Goal: Navigation & Orientation: Find specific page/section

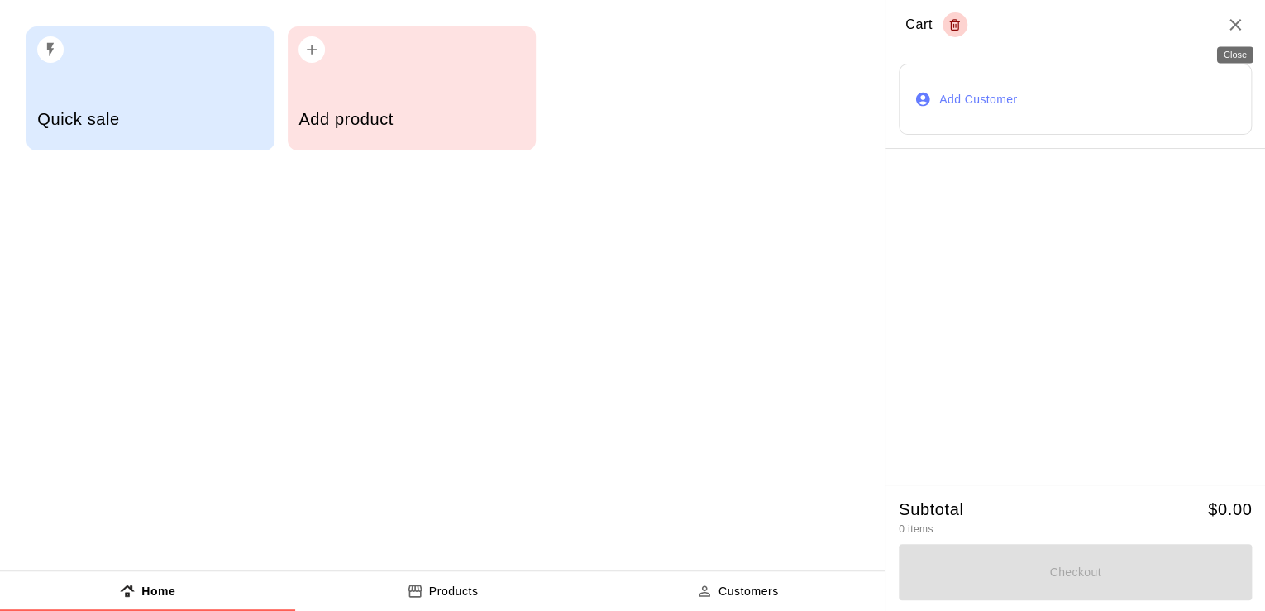
drag, startPoint x: 1239, startPoint y: 17, endPoint x: 734, endPoint y: 158, distance: 524.5
click at [734, 158] on div "Quick sale Add product" at bounding box center [442, 88] width 885 height 177
click at [1224, 37] on h2 "Cart" at bounding box center [1074, 25] width 379 height 50
click at [1235, 30] on icon "Close" at bounding box center [1235, 25] width 20 height 20
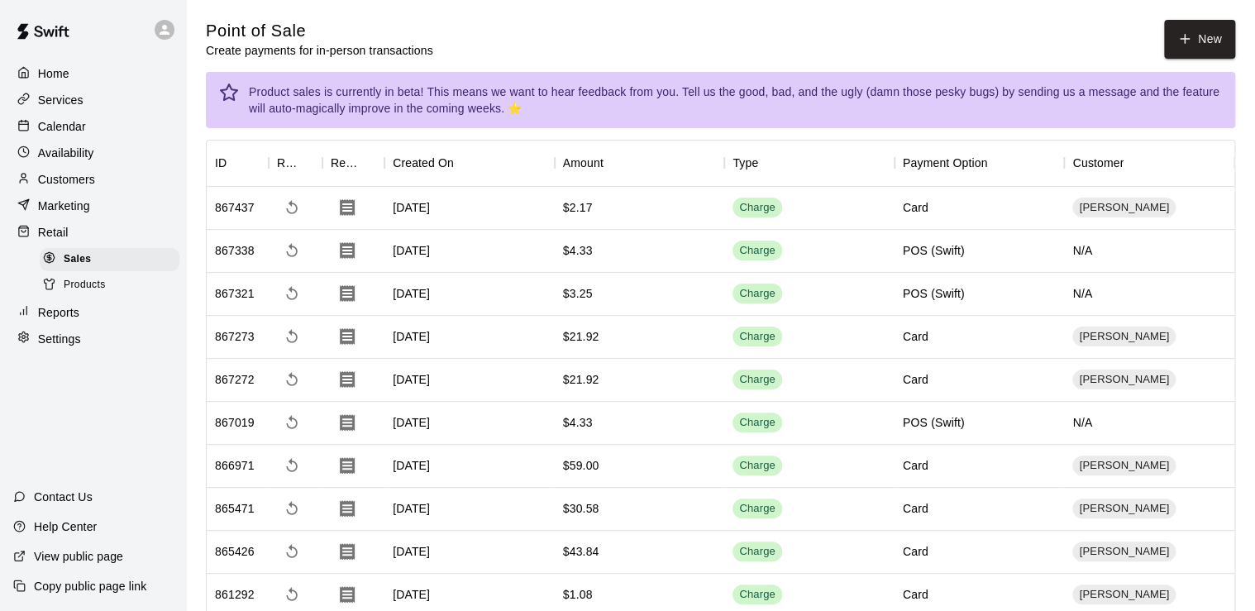
click at [63, 67] on p "Home" at bounding box center [53, 73] width 31 height 17
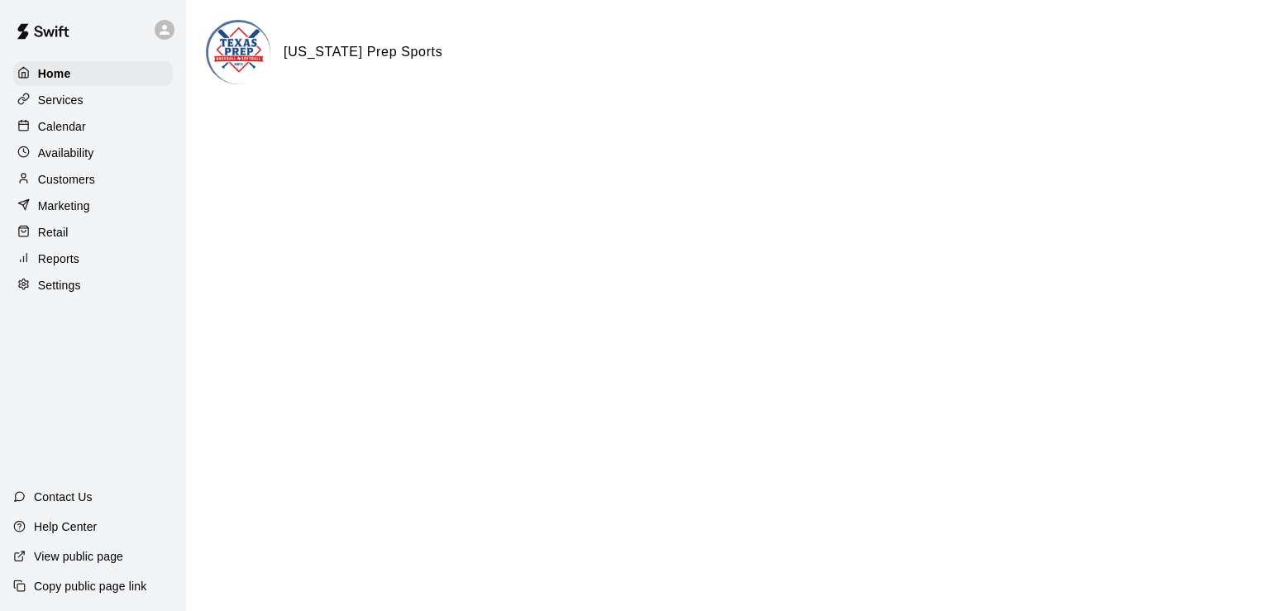
click at [86, 126] on div "Calendar" at bounding box center [93, 126] width 160 height 25
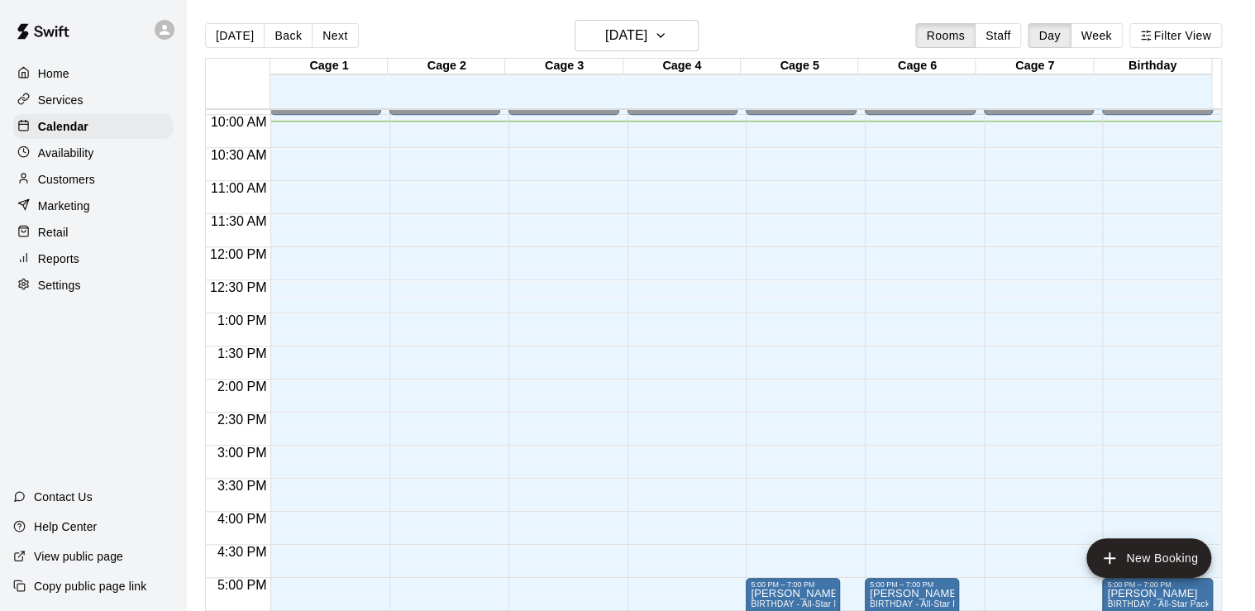
scroll to position [657, 0]
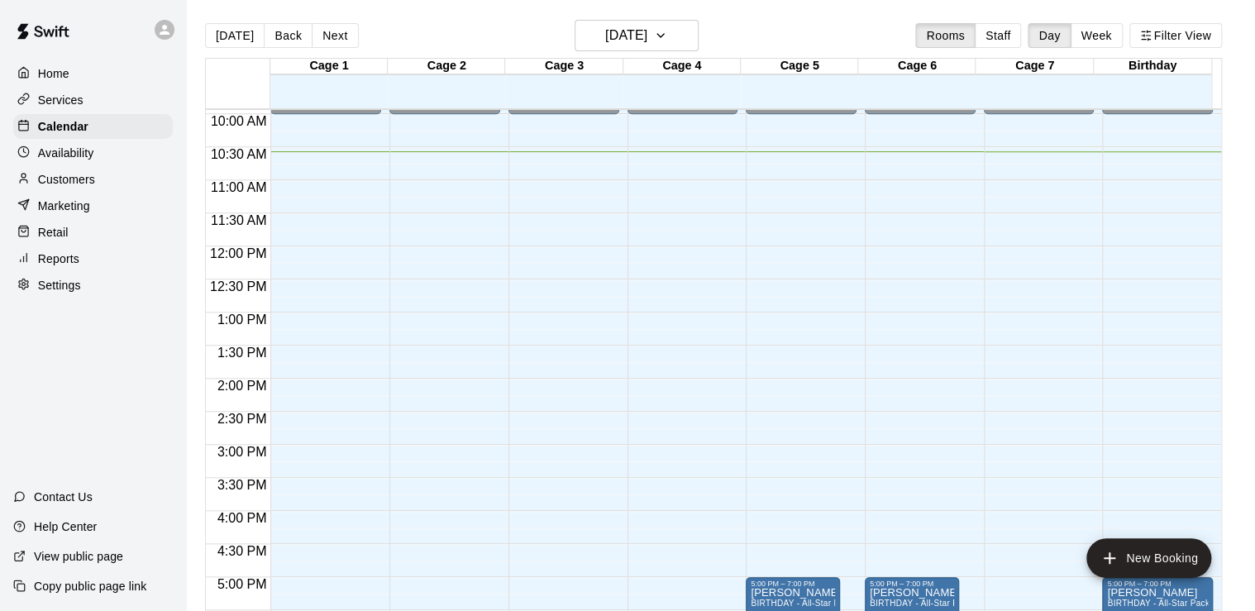
click at [857, 26] on div "[DATE] Back [DATE][DATE] Rooms Staff Day Week Filter View" at bounding box center [713, 39] width 1017 height 38
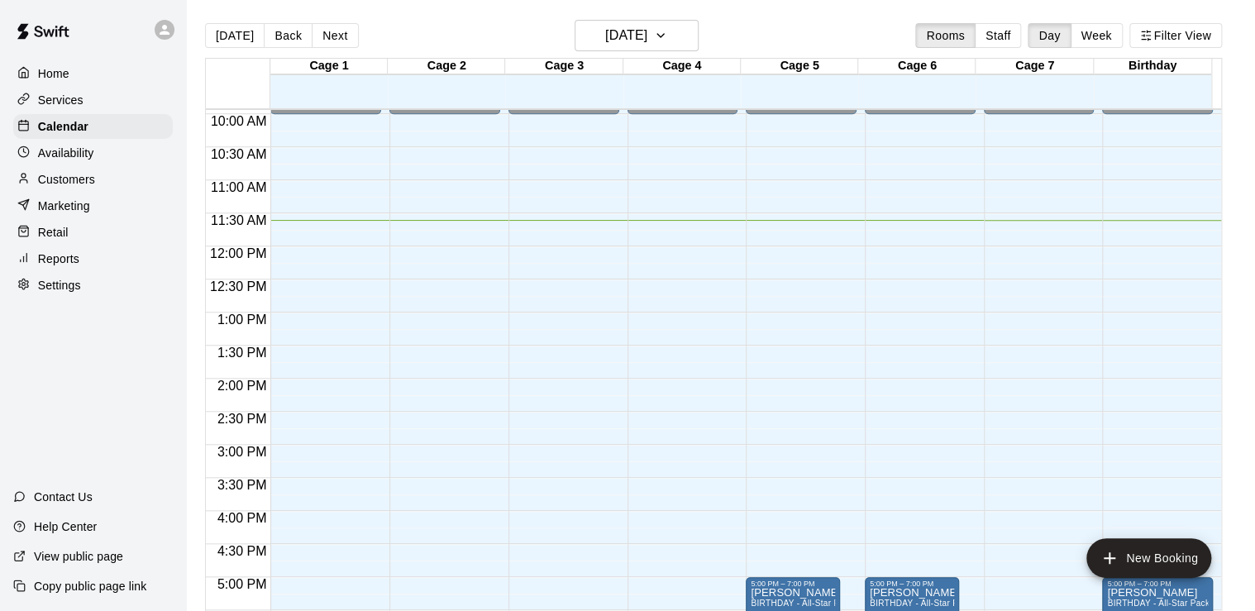
click at [716, 219] on div "12:00 AM – 10:00 AM Closed 6:00 PM – 11:59 PM Closed" at bounding box center [682, 246] width 111 height 1587
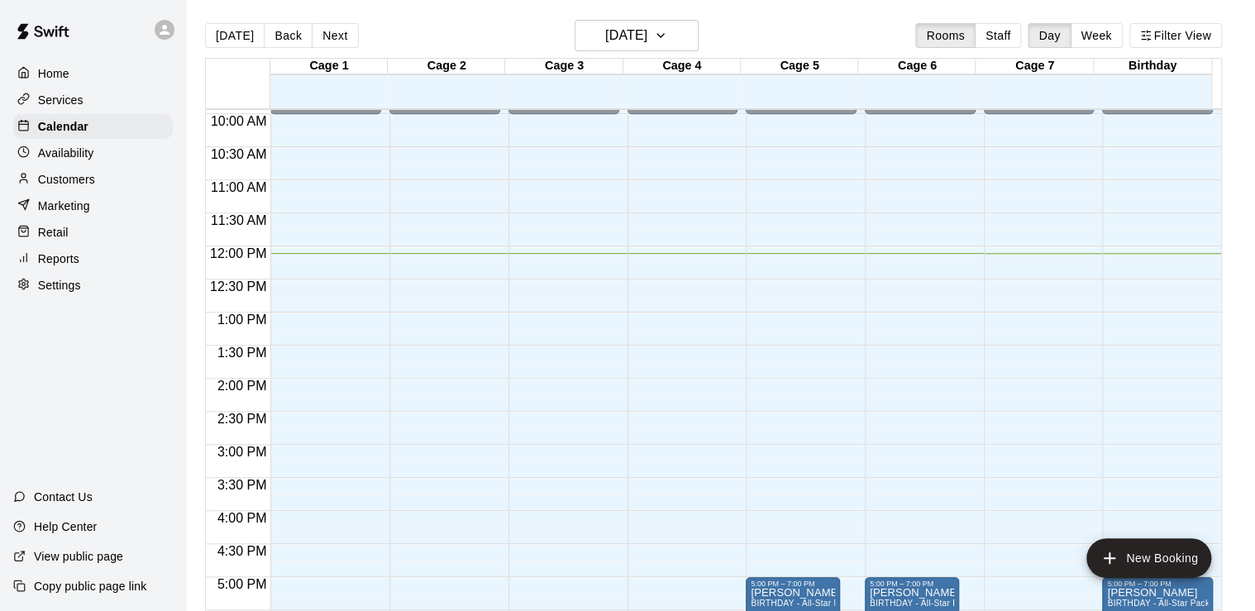
click at [1234, 281] on div "[DATE] Back [DATE][DATE] Rooms Staff Day Week Filter View Cage 1 11 Sat Cage 2 …" at bounding box center [714, 325] width 1042 height 611
